Goal: Task Accomplishment & Management: Use online tool/utility

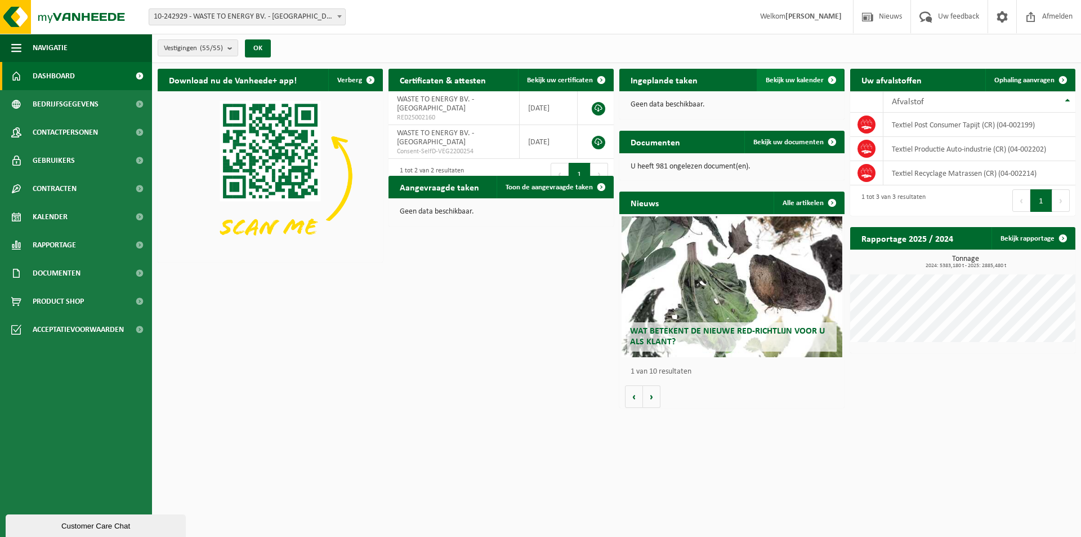
click at [793, 81] on span "Bekijk uw kalender" at bounding box center [795, 80] width 58 height 7
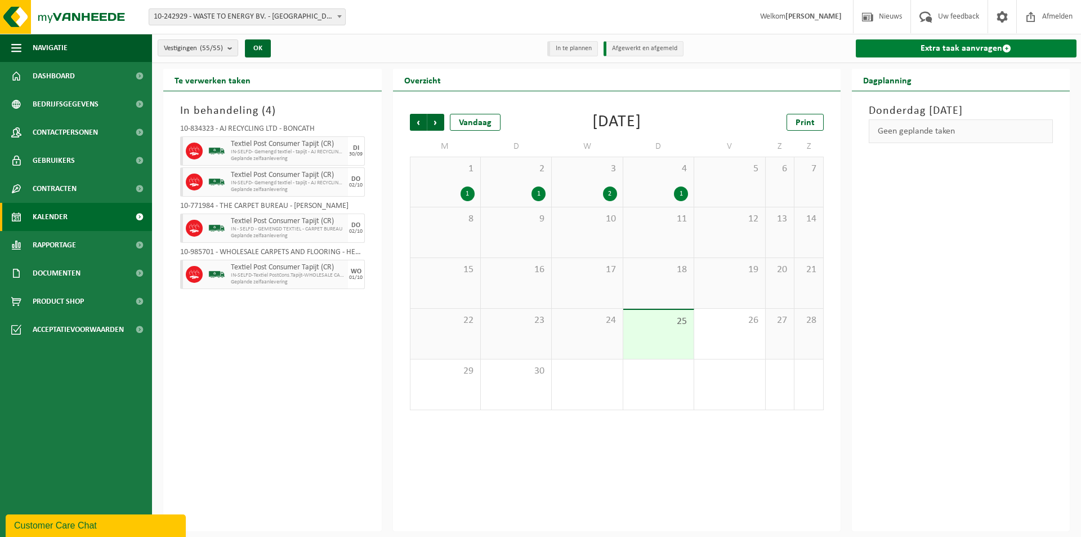
click at [934, 47] on link "Extra taak aanvragen" at bounding box center [966, 48] width 221 height 18
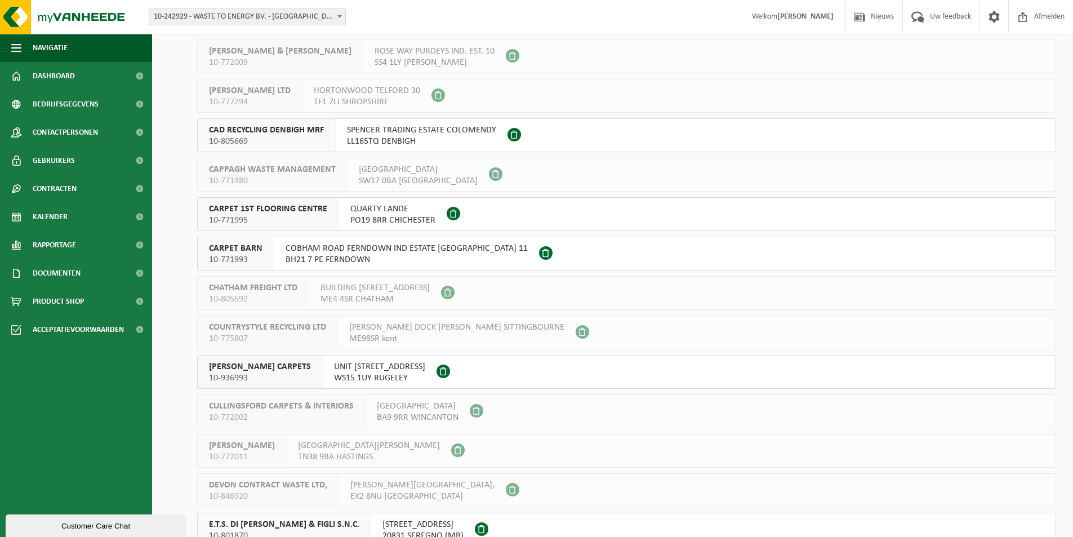
scroll to position [225, 0]
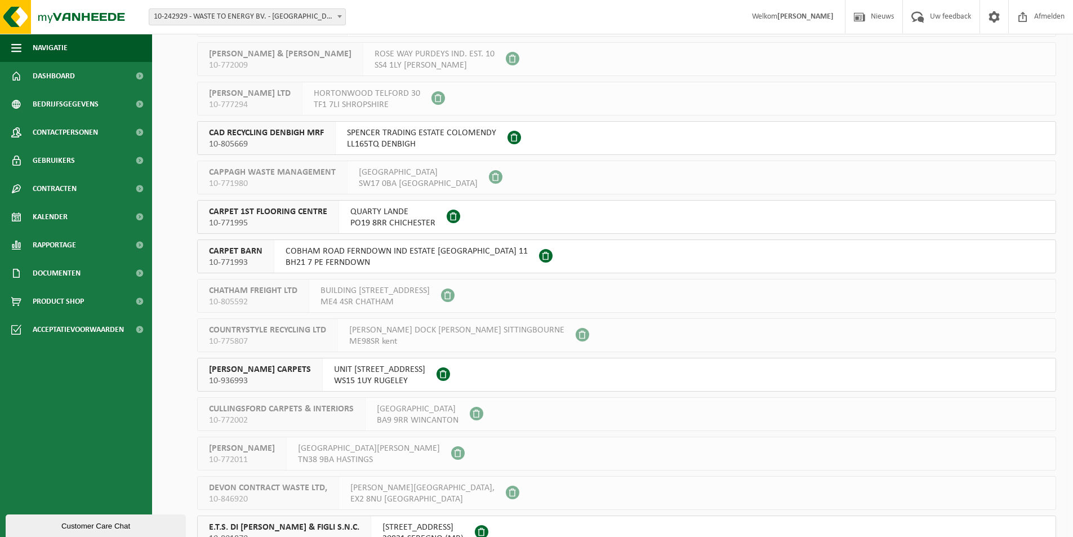
click at [251, 252] on span "CARPET BARN" at bounding box center [235, 250] width 53 height 11
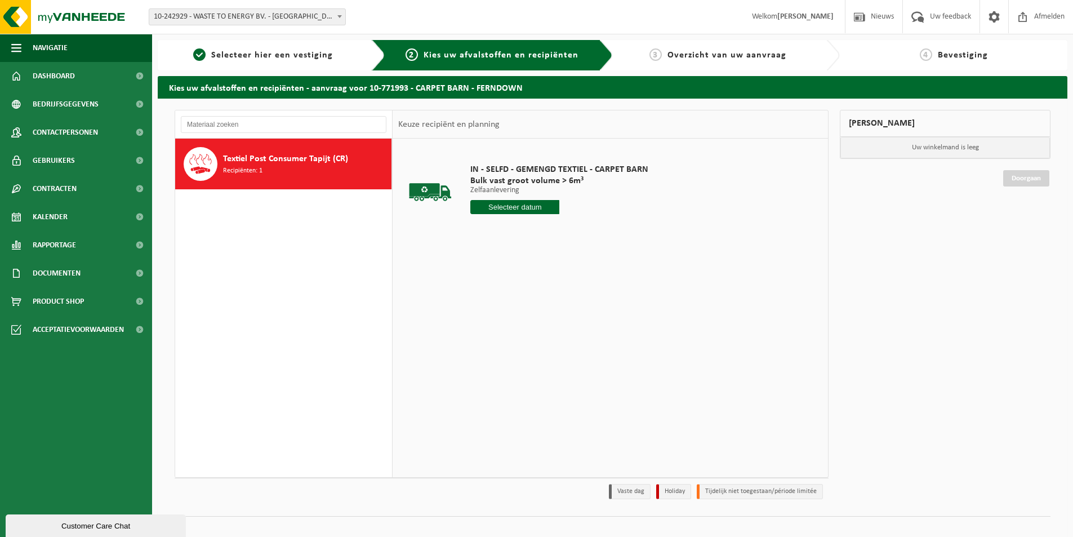
click at [507, 204] on input "text" at bounding box center [514, 207] width 89 height 14
click at [596, 235] on icon at bounding box center [598, 233] width 18 height 18
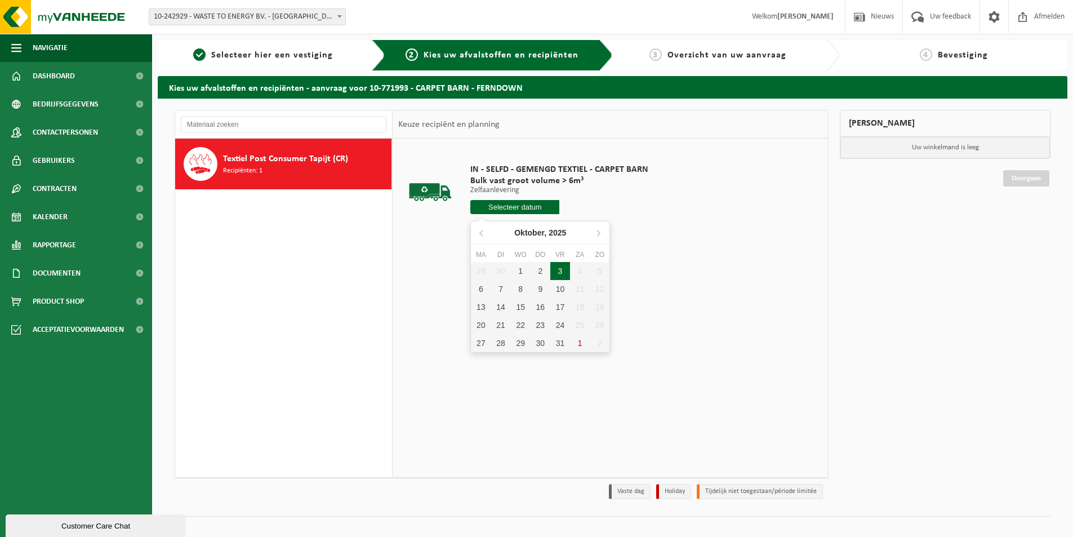
click at [552, 271] on div "3" at bounding box center [560, 271] width 20 height 18
type input "Van 2025-10-03"
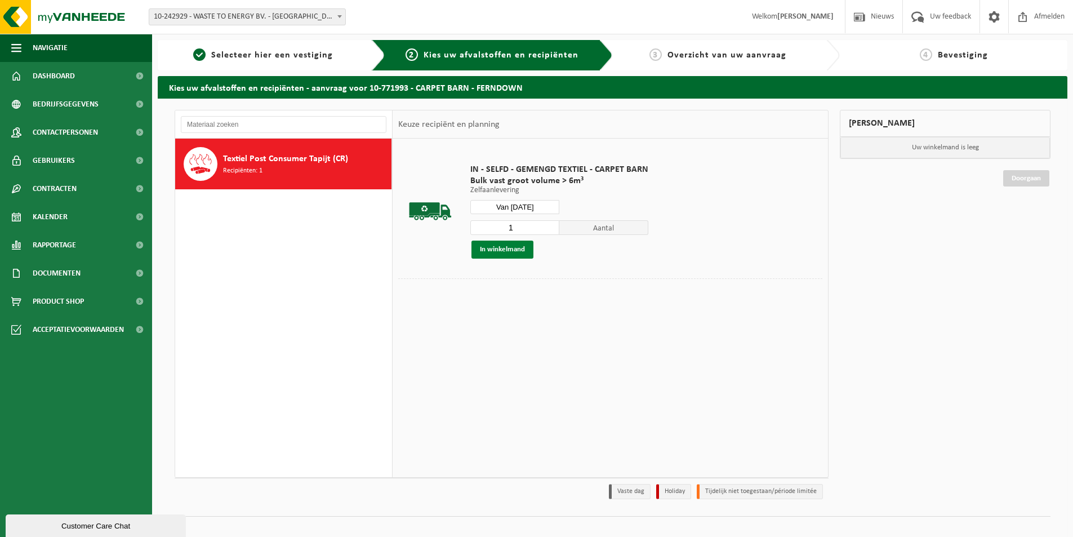
click at [508, 249] on button "In winkelmand" at bounding box center [502, 249] width 62 height 18
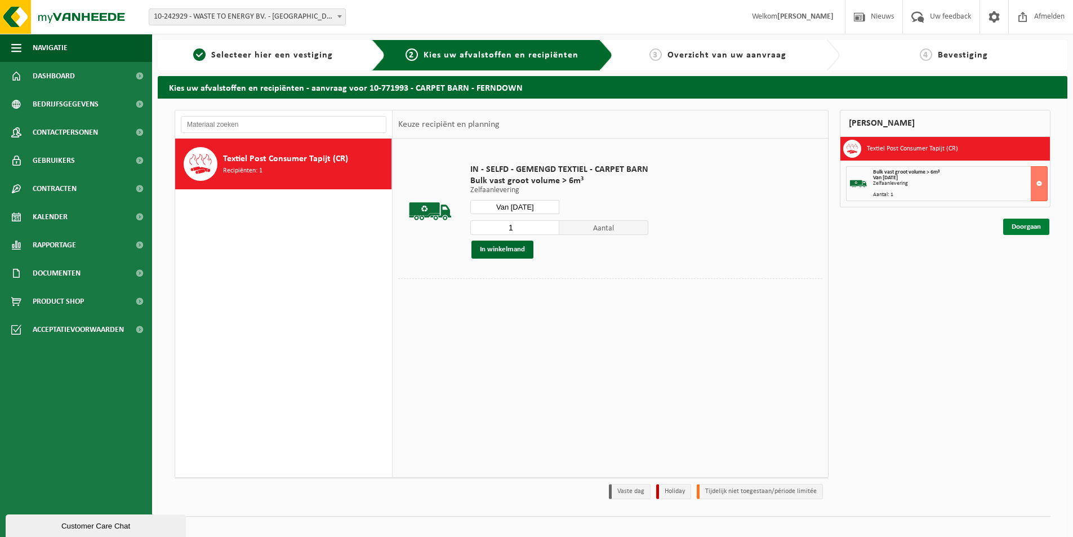
click at [1011, 227] on link "Doorgaan" at bounding box center [1026, 226] width 46 height 16
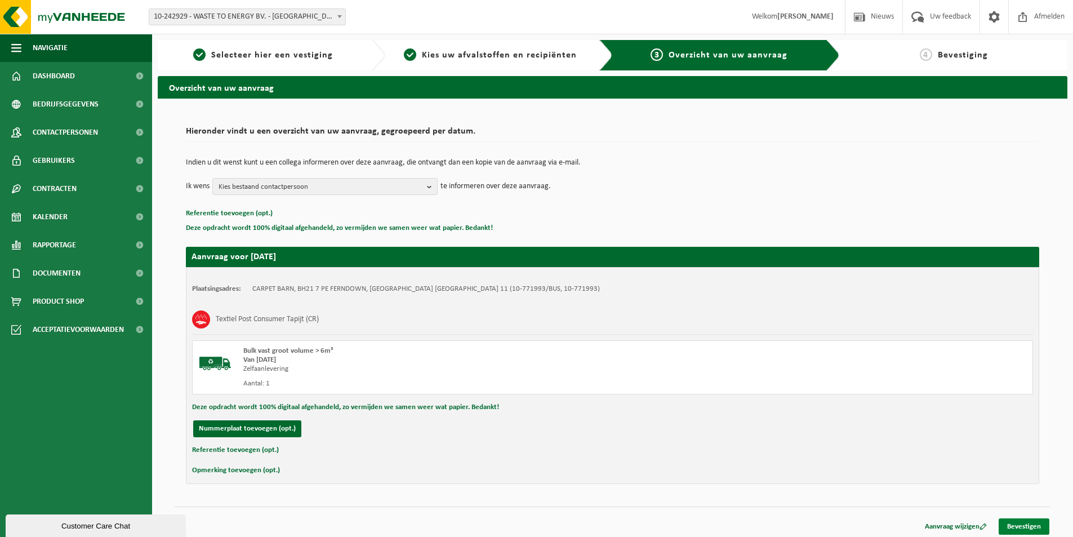
click at [1030, 526] on link "Bevestigen" at bounding box center [1023, 526] width 51 height 16
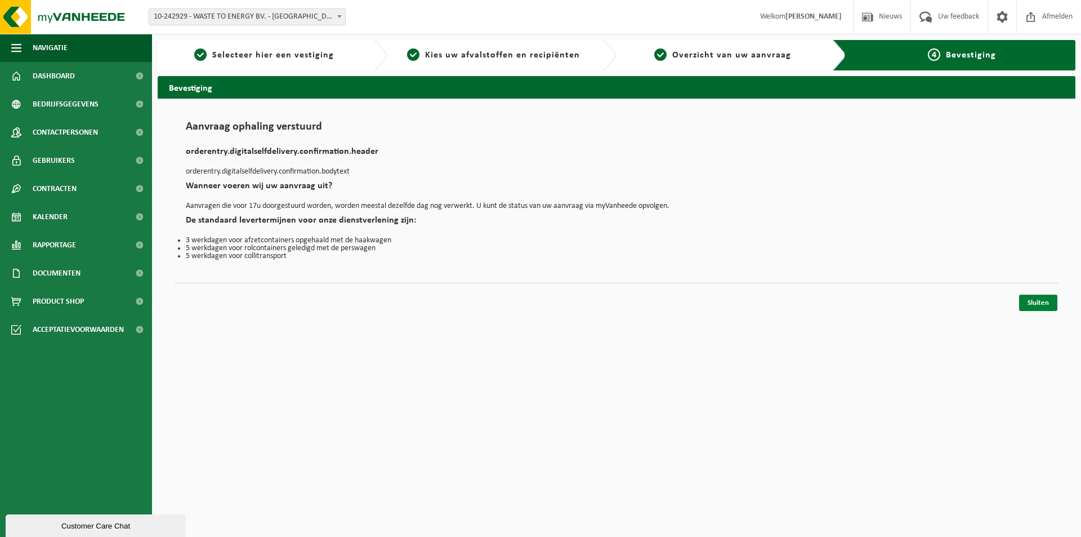
click at [1039, 303] on link "Sluiten" at bounding box center [1038, 302] width 38 height 16
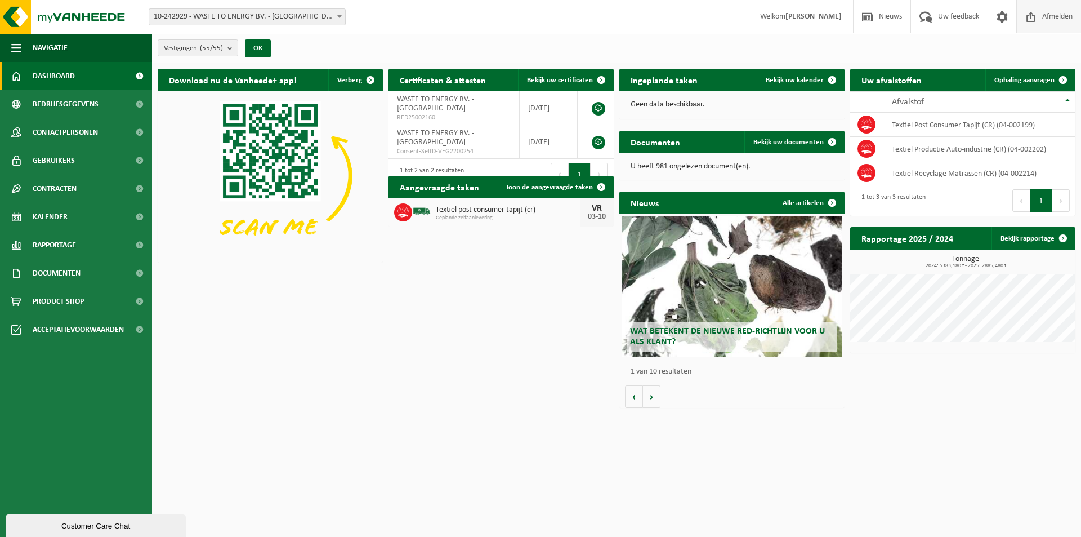
click at [1056, 18] on span "Afmelden" at bounding box center [1057, 16] width 36 height 33
